Goal: Task Accomplishment & Management: Manage account settings

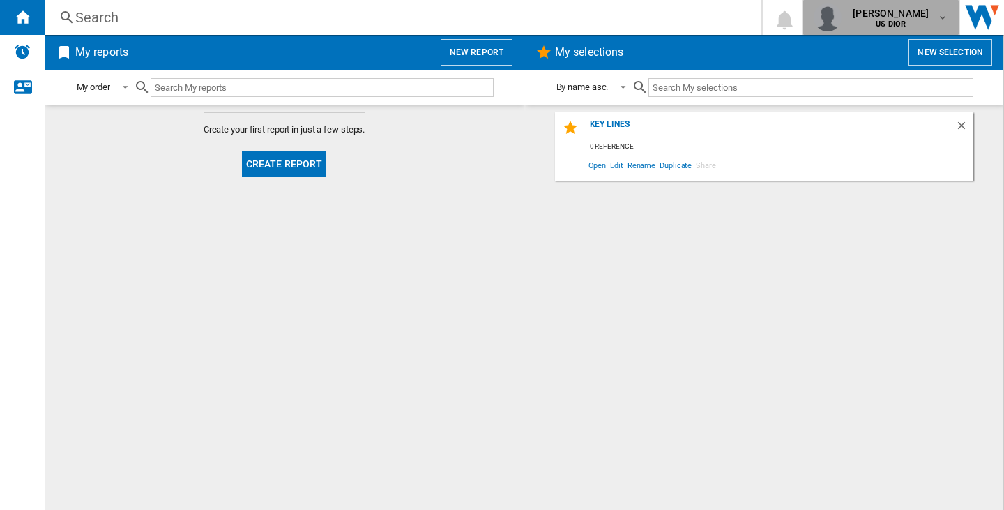
click at [895, 24] on span "US DIOR" at bounding box center [890, 24] width 76 height 8
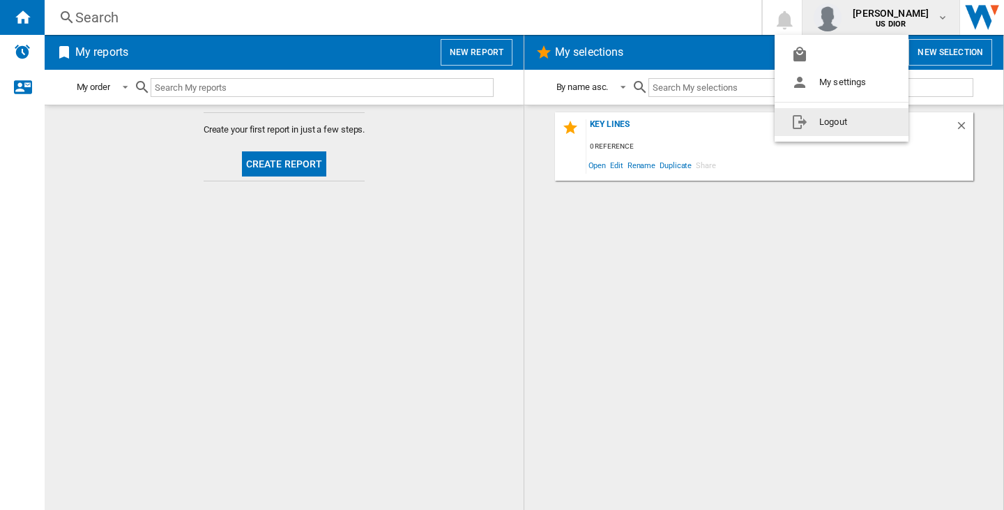
click at [880, 119] on button "Logout" at bounding box center [841, 122] width 134 height 28
